Goal: Task Accomplishment & Management: Manage account settings

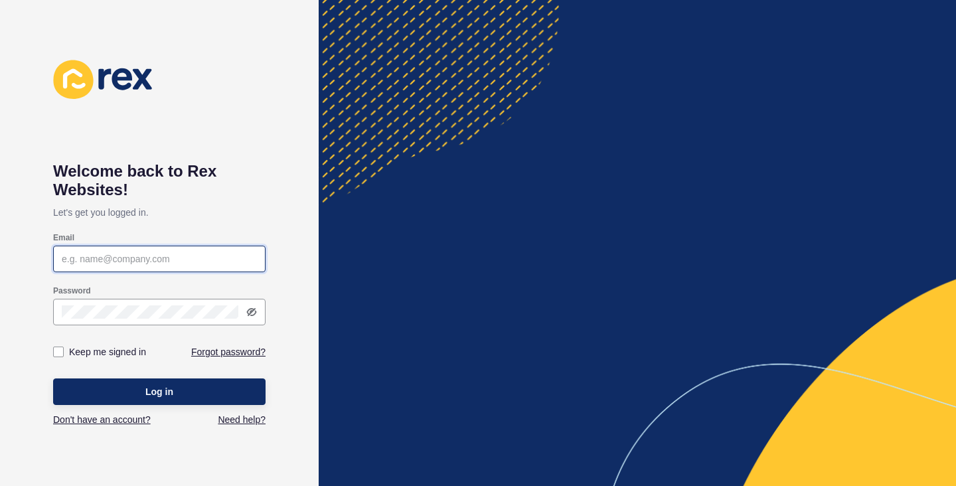
click at [96, 258] on input "Email" at bounding box center [159, 258] width 195 height 13
type input "[EMAIL_ADDRESS][DOMAIN_NAME]"
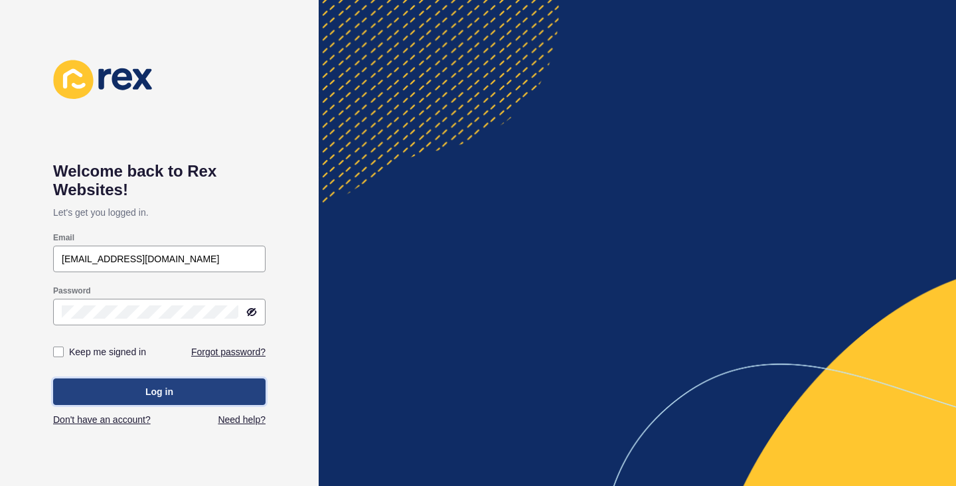
click at [162, 404] on button "Log in" at bounding box center [159, 391] width 212 height 27
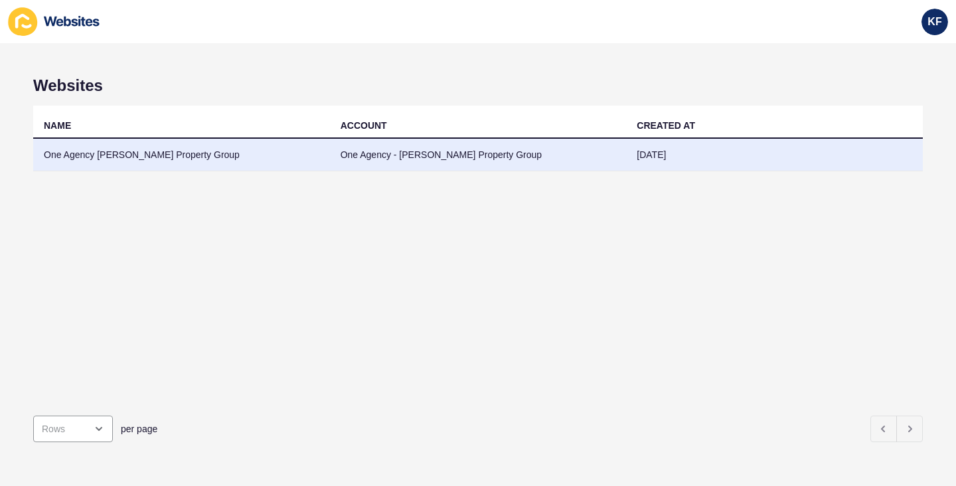
click at [360, 154] on td "One Agency - [PERSON_NAME] Property Group" at bounding box center [478, 155] width 297 height 33
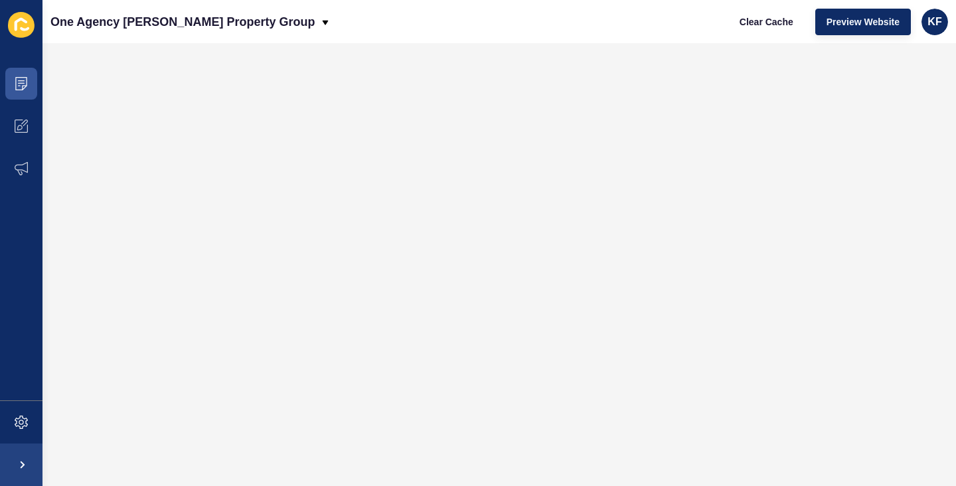
click at [25, 25] on icon at bounding box center [21, 25] width 27 height 26
click at [23, 25] on icon at bounding box center [21, 25] width 27 height 26
click at [26, 87] on icon at bounding box center [21, 83] width 13 height 13
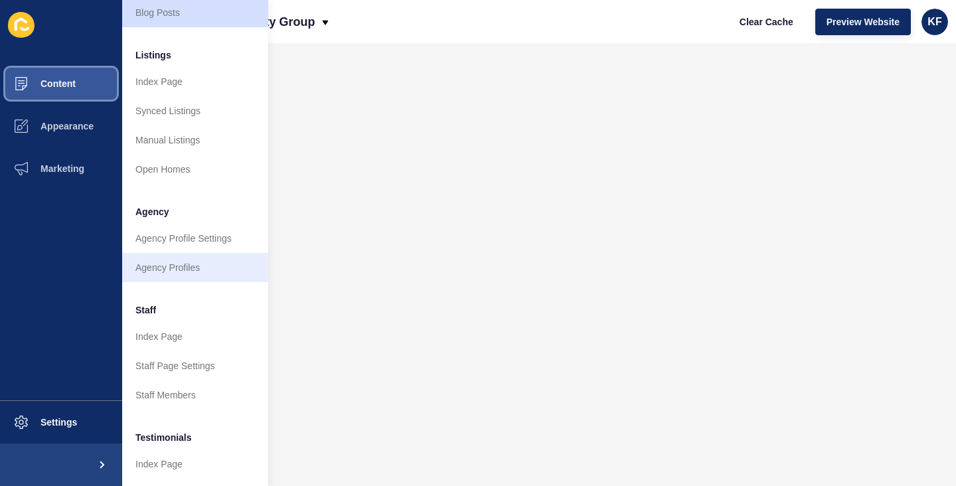
scroll to position [167, 0]
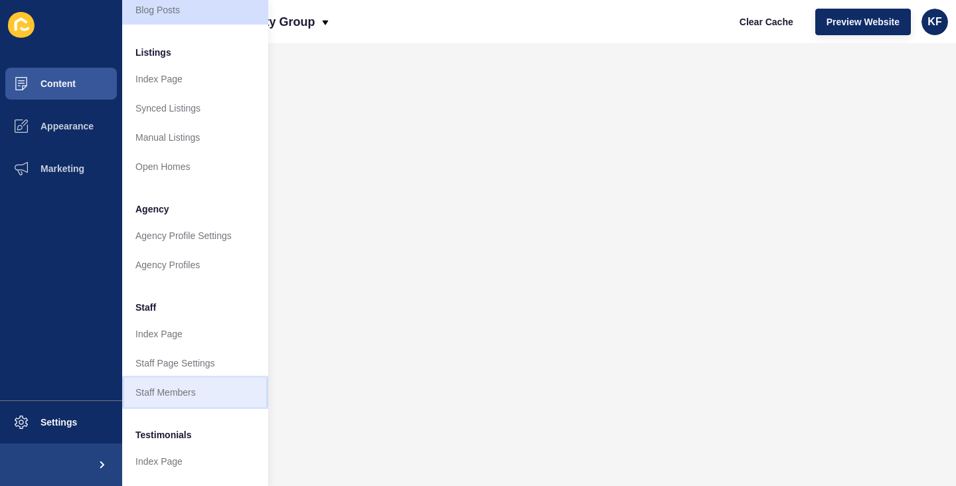
click at [167, 388] on link "Staff Members" at bounding box center [195, 392] width 146 height 29
